Goal: Information Seeking & Learning: Learn about a topic

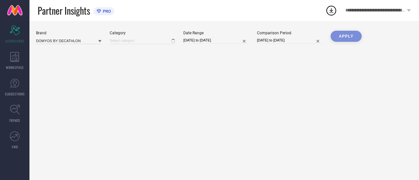
type input "All"
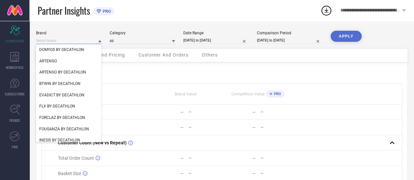
click at [67, 44] on input at bounding box center [68, 40] width 65 height 7
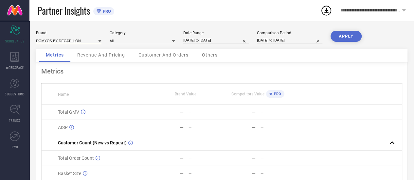
click at [67, 44] on input at bounding box center [68, 40] width 65 height 7
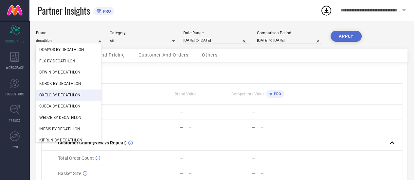
type input "decathlon"
click at [190, 24] on div "Brand decathlon DOMYOS BY DECATHLON FLX BY DECATHLON BTWIN BY DECATHLON KOROK B…" at bounding box center [221, 130] width 384 height 218
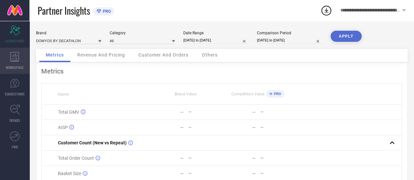
click at [15, 51] on div "WORKSPACE" at bounding box center [14, 61] width 29 height 26
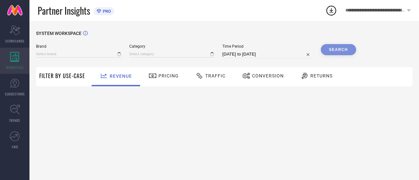
type input "ARTENGO"
type input "All"
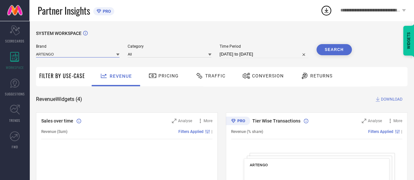
click at [52, 54] on input at bounding box center [77, 54] width 83 height 7
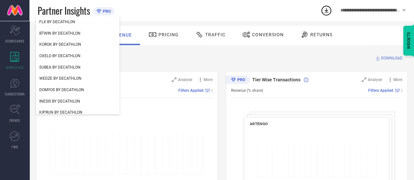
scroll to position [42, 0]
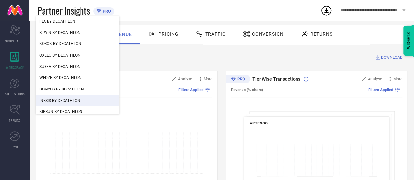
type input "decathlon"
